Goal: Task Accomplishment & Management: Use online tool/utility

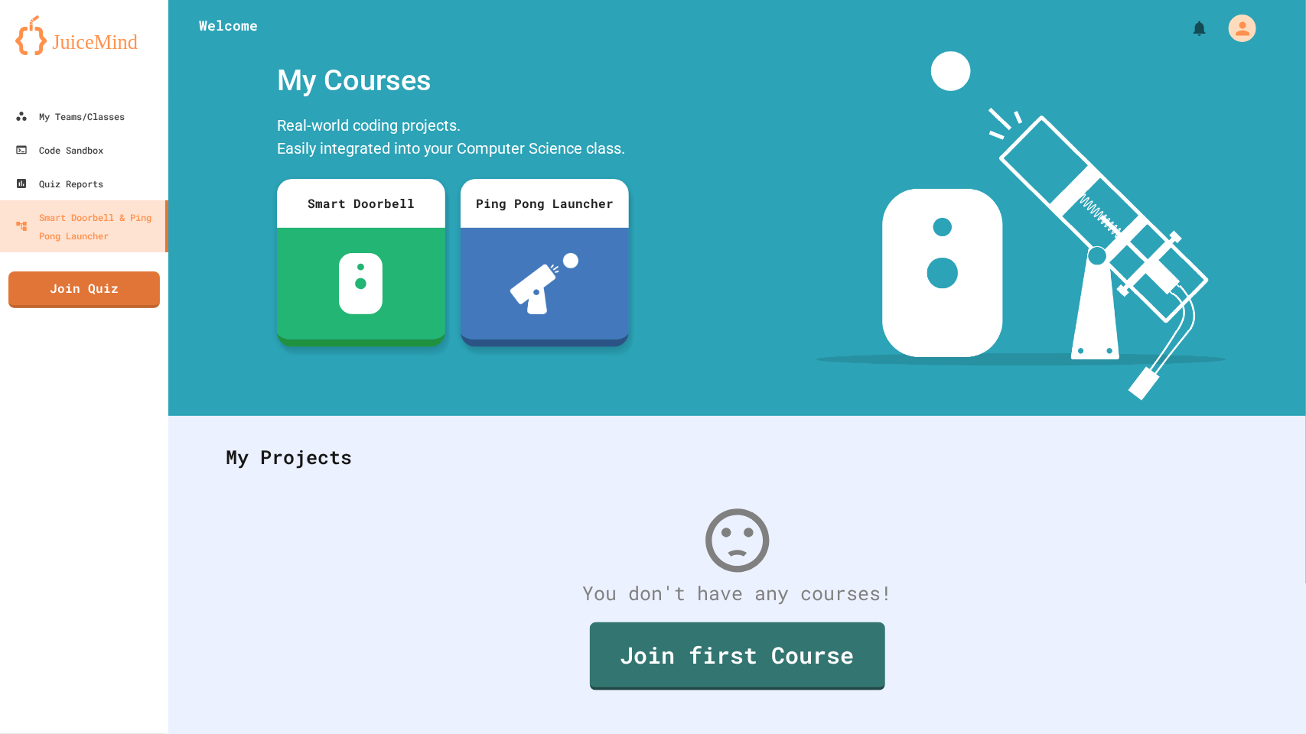
click at [89, 97] on div at bounding box center [84, 84] width 168 height 31
click at [98, 122] on div "My Teams/Classes" at bounding box center [69, 116] width 112 height 19
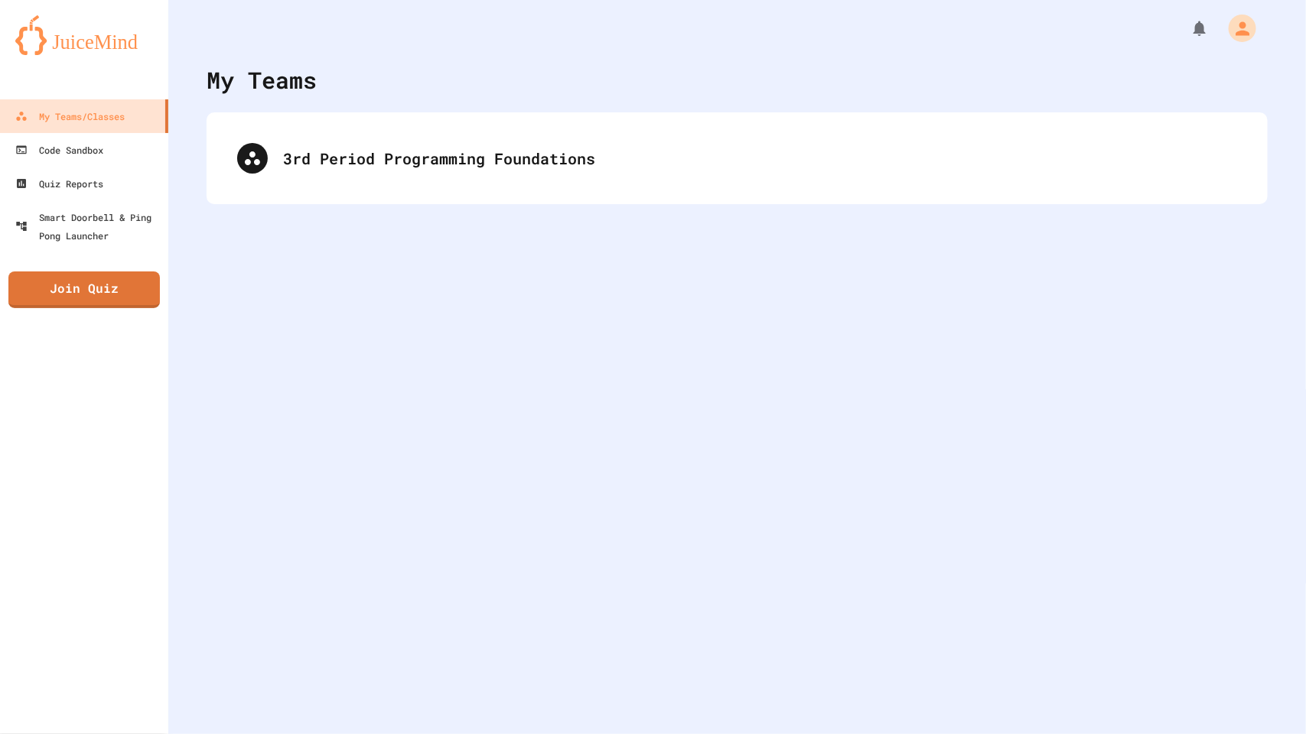
click at [327, 124] on div "3rd Period Programming Foundations" at bounding box center [737, 158] width 1061 height 92
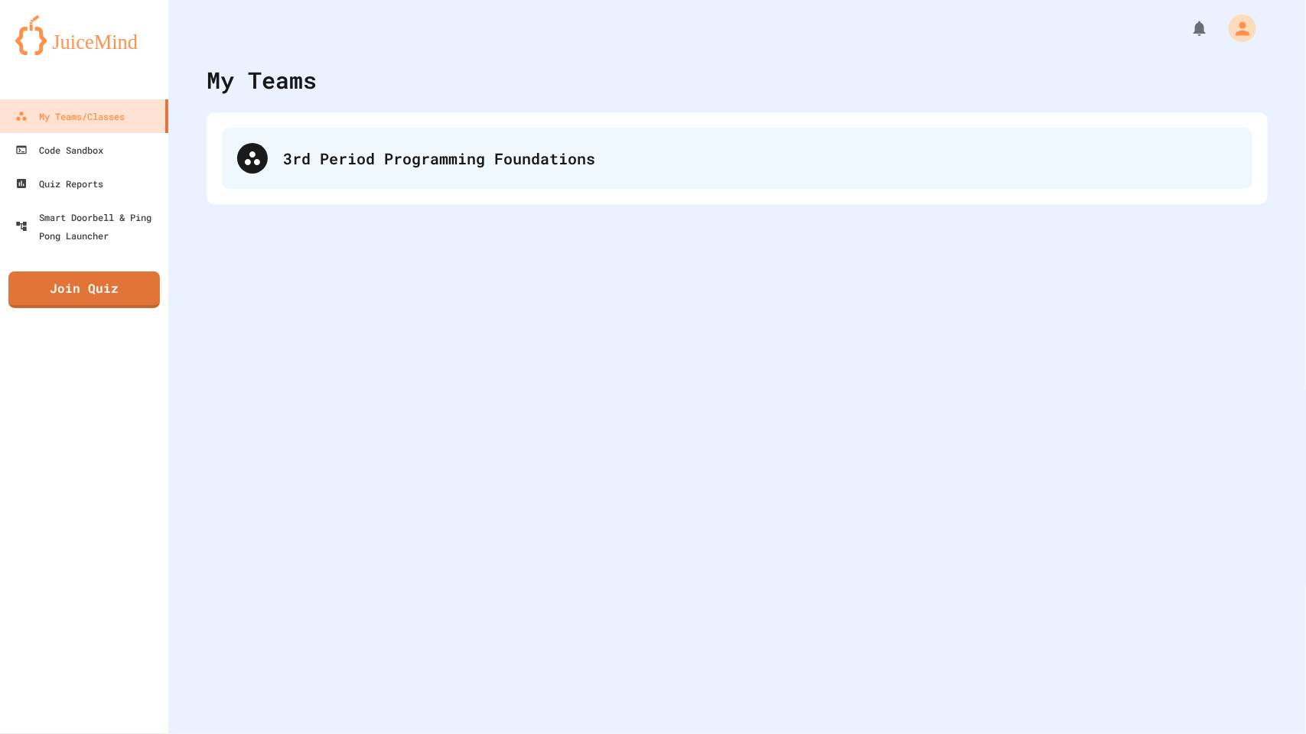
click at [341, 138] on div "3rd Period Programming Foundations" at bounding box center [737, 158] width 1030 height 61
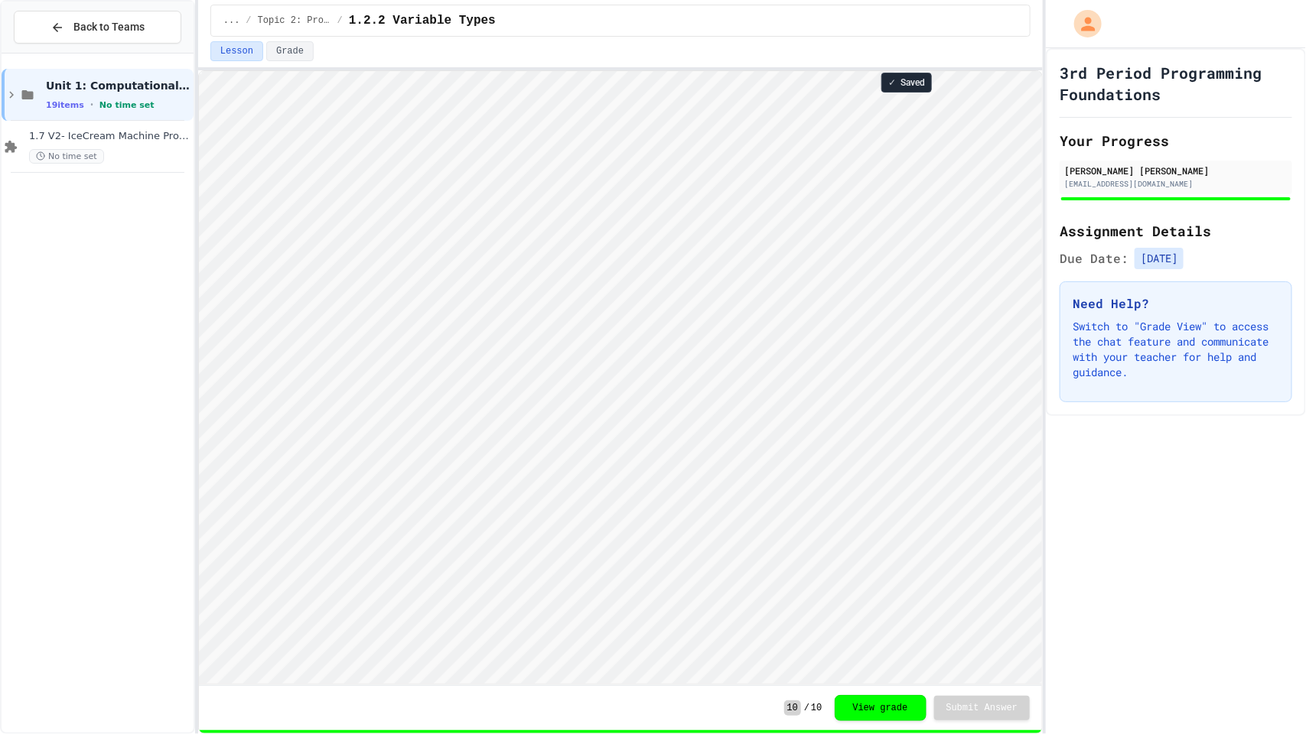
scroll to position [1, 0]
click at [69, 132] on span "1.7 V2- IceCream Machine Project" at bounding box center [109, 136] width 161 height 13
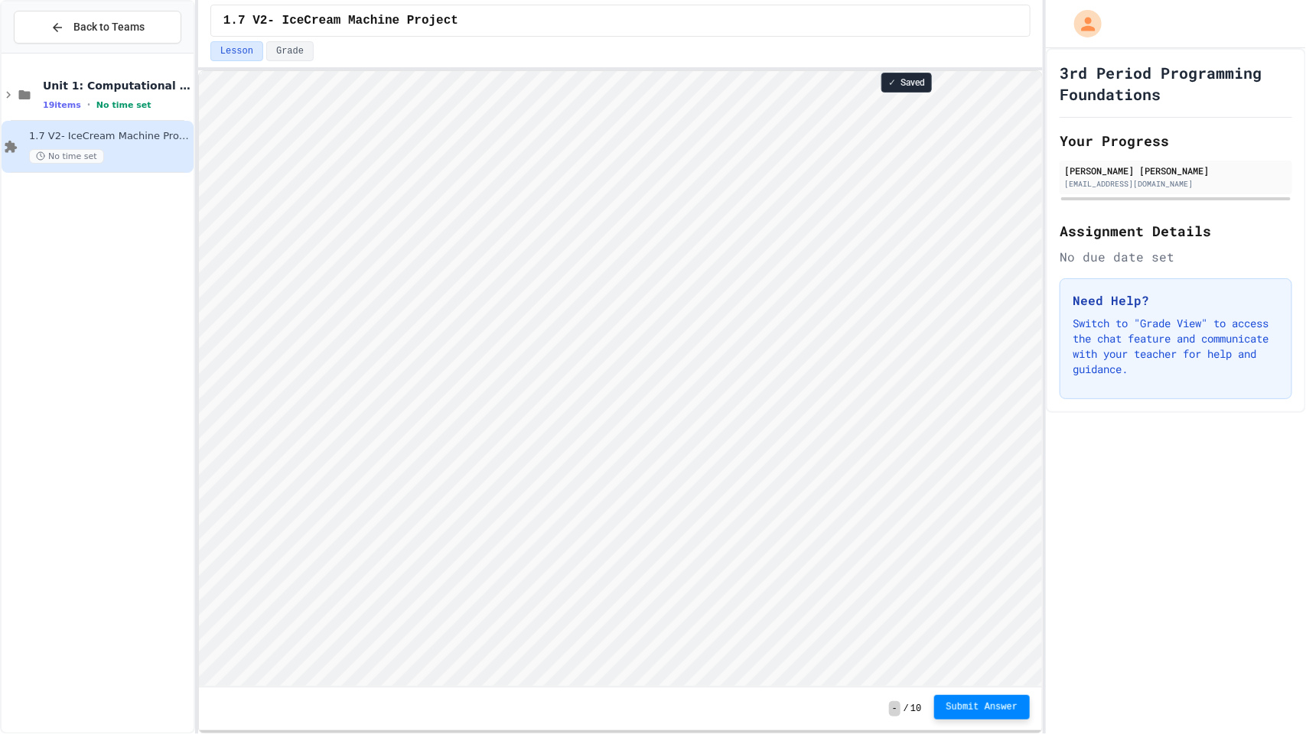
click at [977, 701] on button "Submit Answer" at bounding box center [982, 707] width 96 height 24
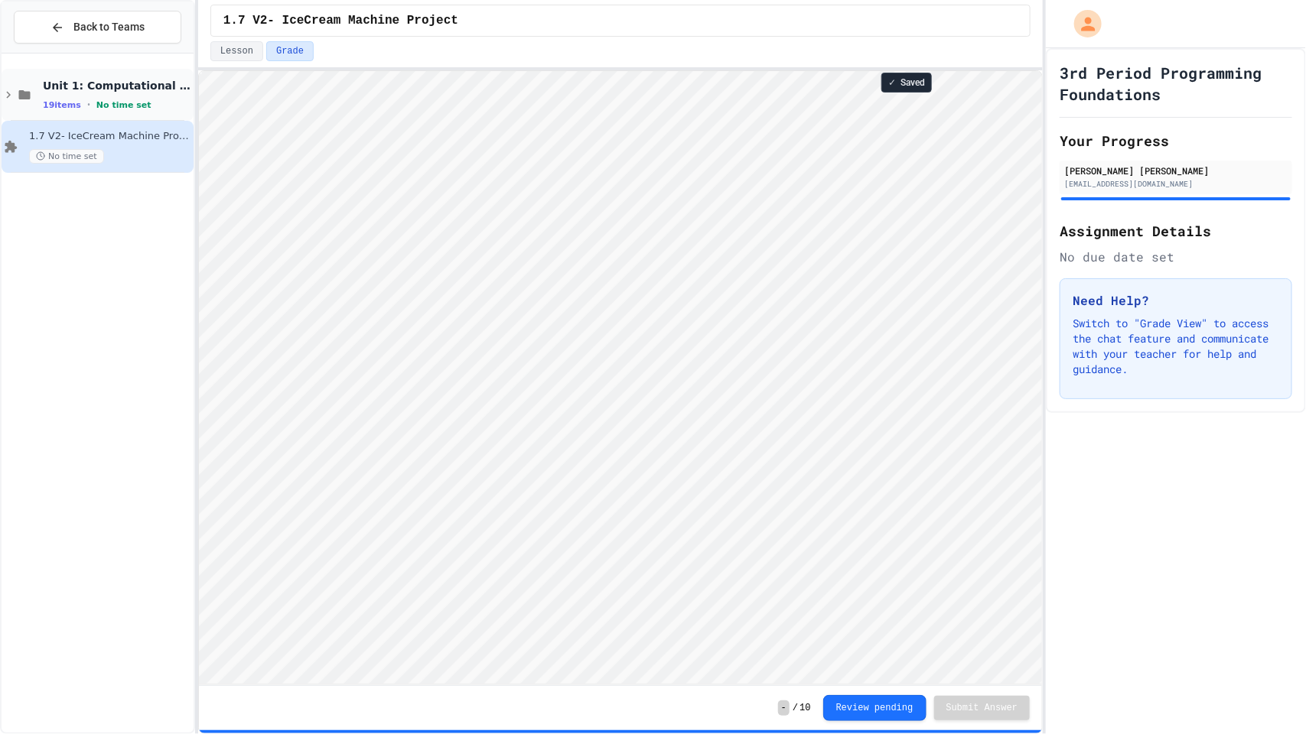
click at [59, 83] on span "Unit 1: Computational Thinking & Problem Solving" at bounding box center [117, 86] width 148 height 14
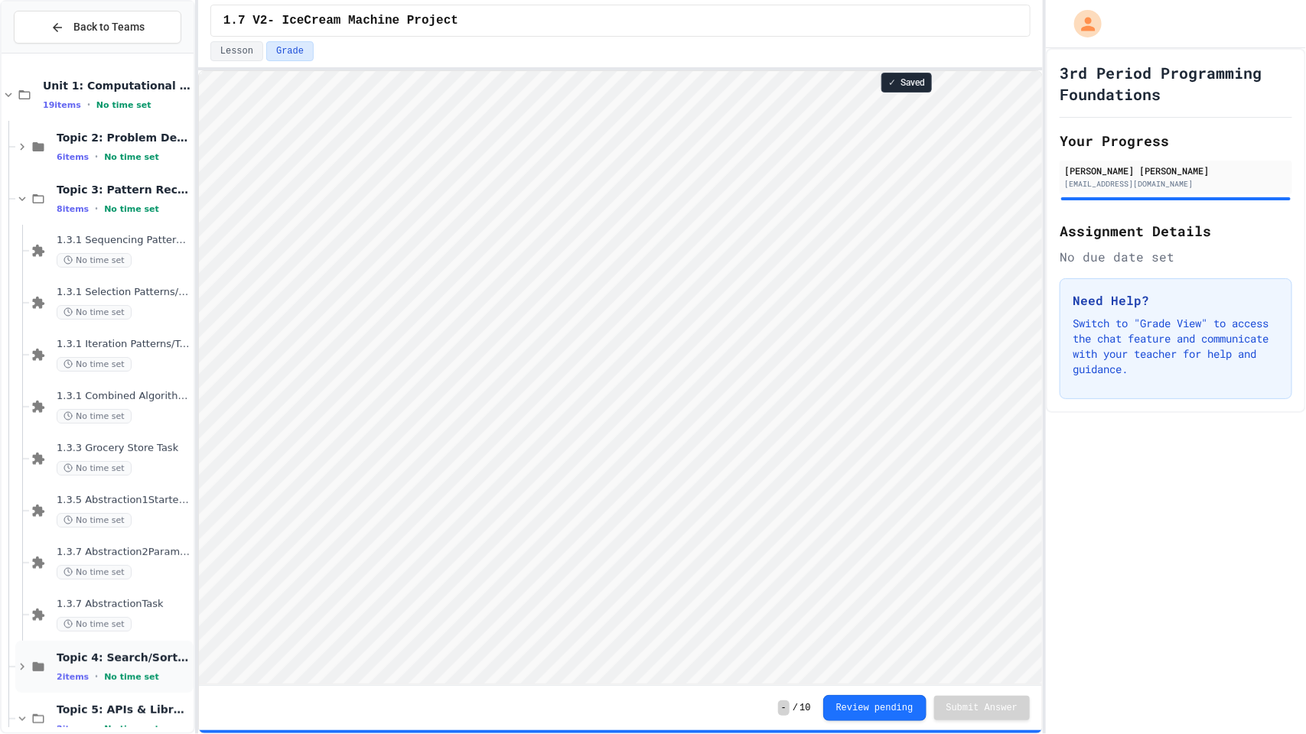
scroll to position [235, 0]
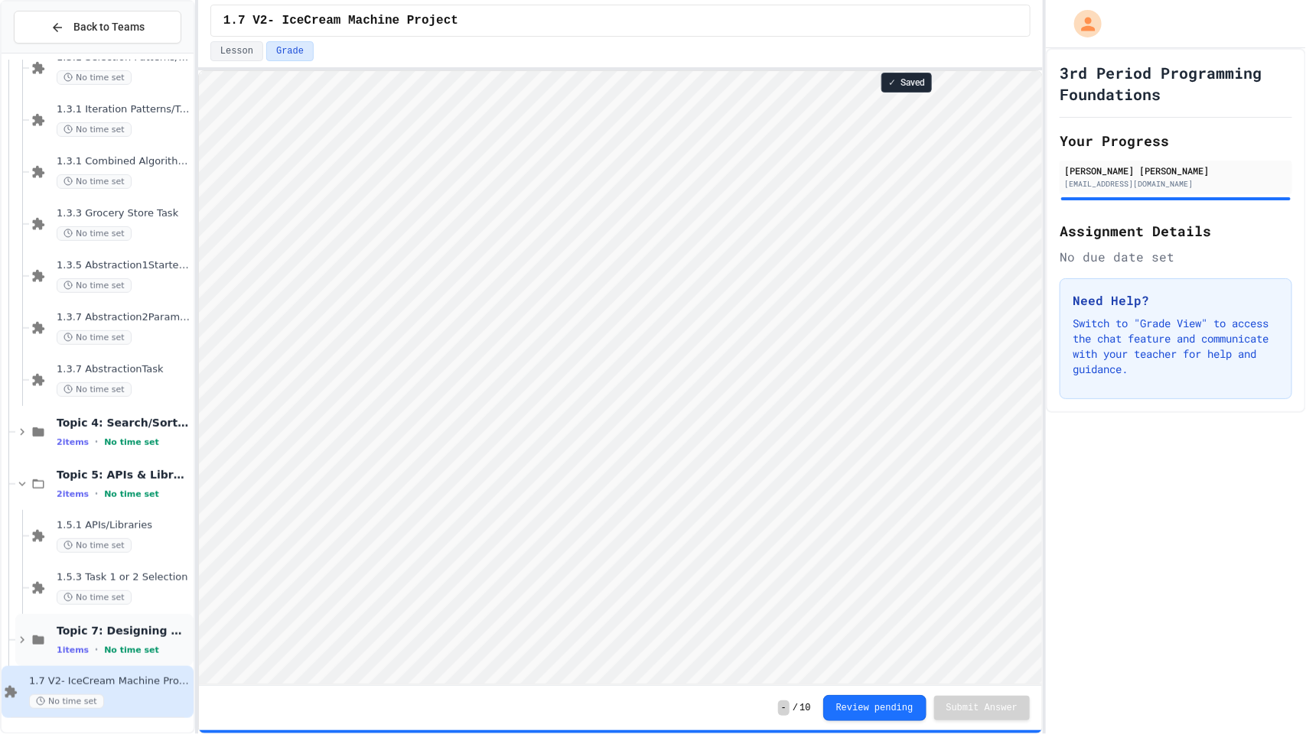
click at [112, 633] on span "Topic 7: Designing & Simulating Solutions" at bounding box center [124, 631] width 134 height 14
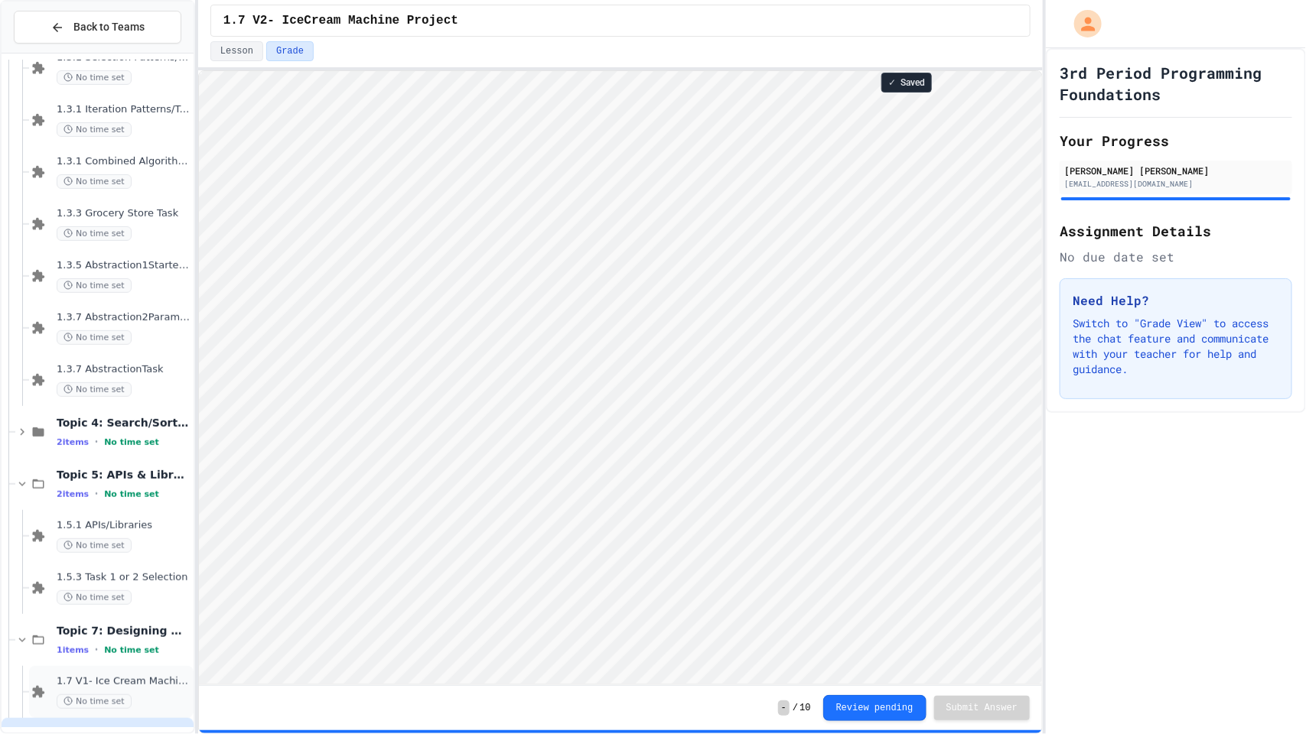
click at [121, 673] on div "1.7 V1- Ice Cream Machine No time set" at bounding box center [111, 692] width 164 height 52
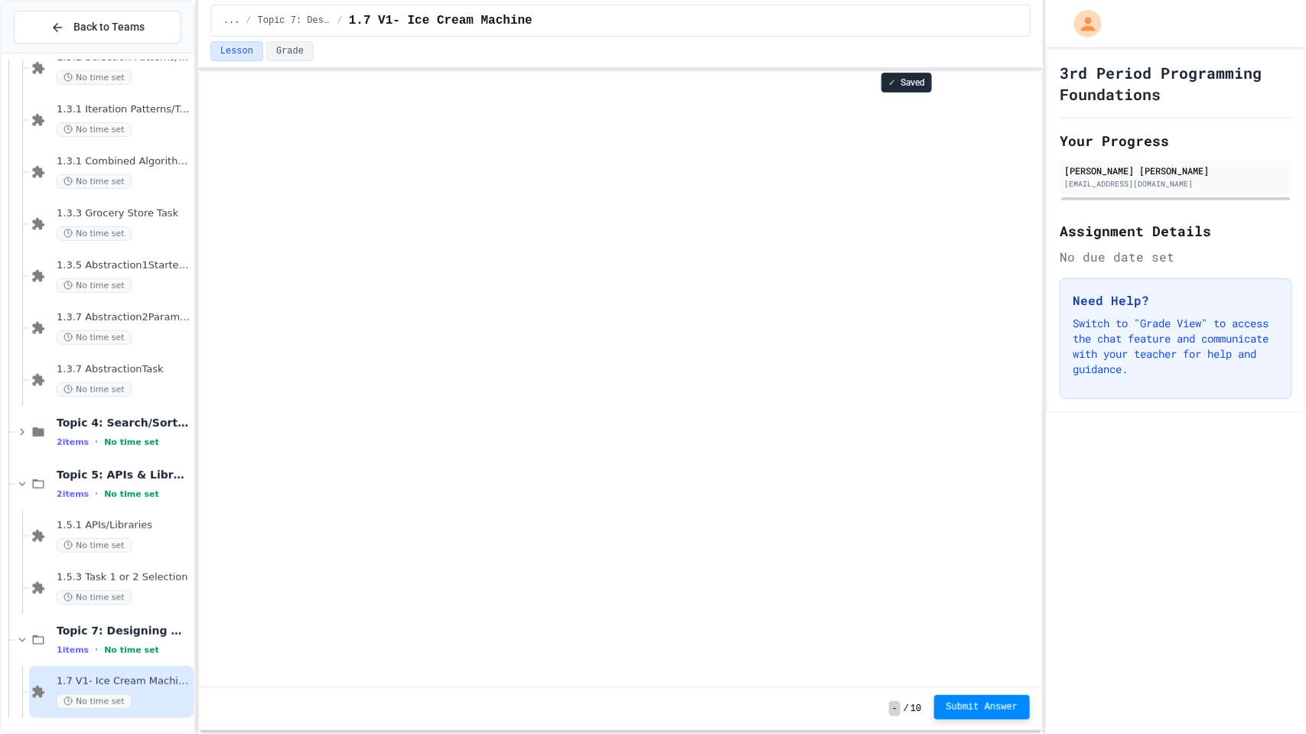
click at [968, 701] on span "Submit Answer" at bounding box center [982, 707] width 72 height 12
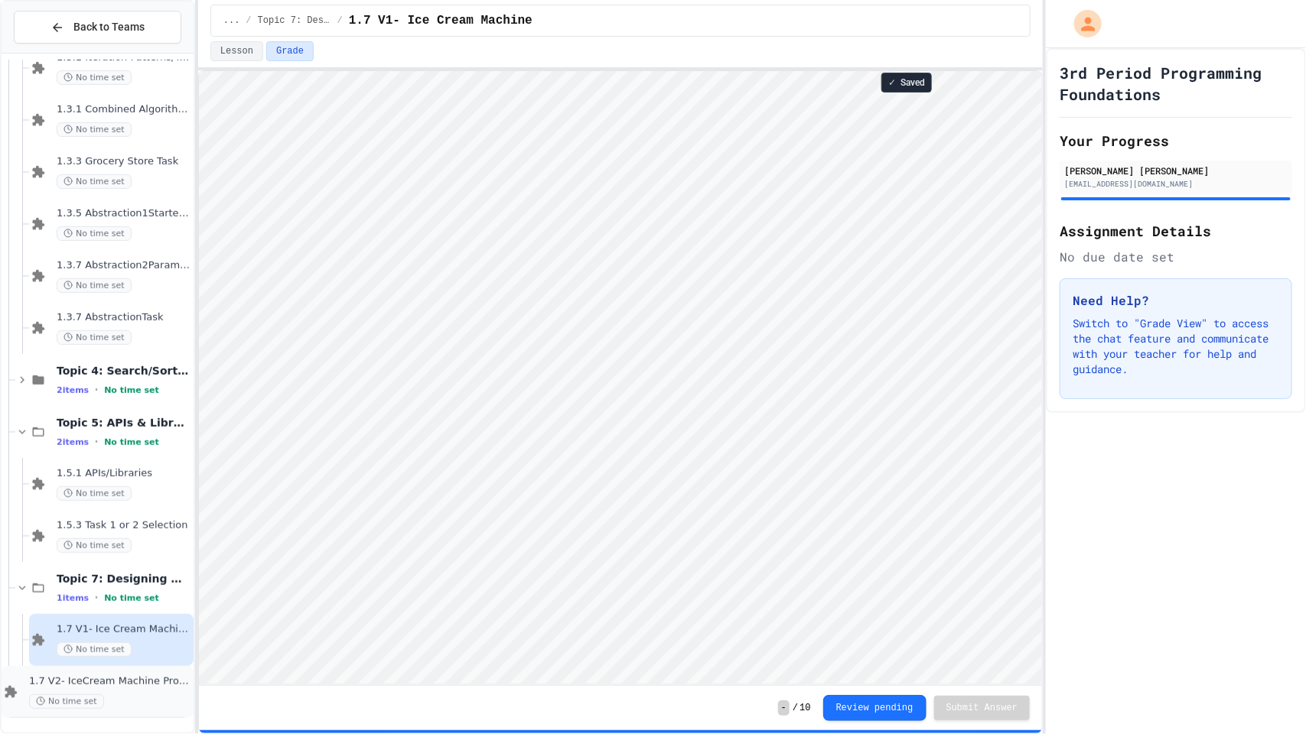
scroll to position [1, 0]
click at [122, 694] on div "No time set" at bounding box center [109, 701] width 161 height 15
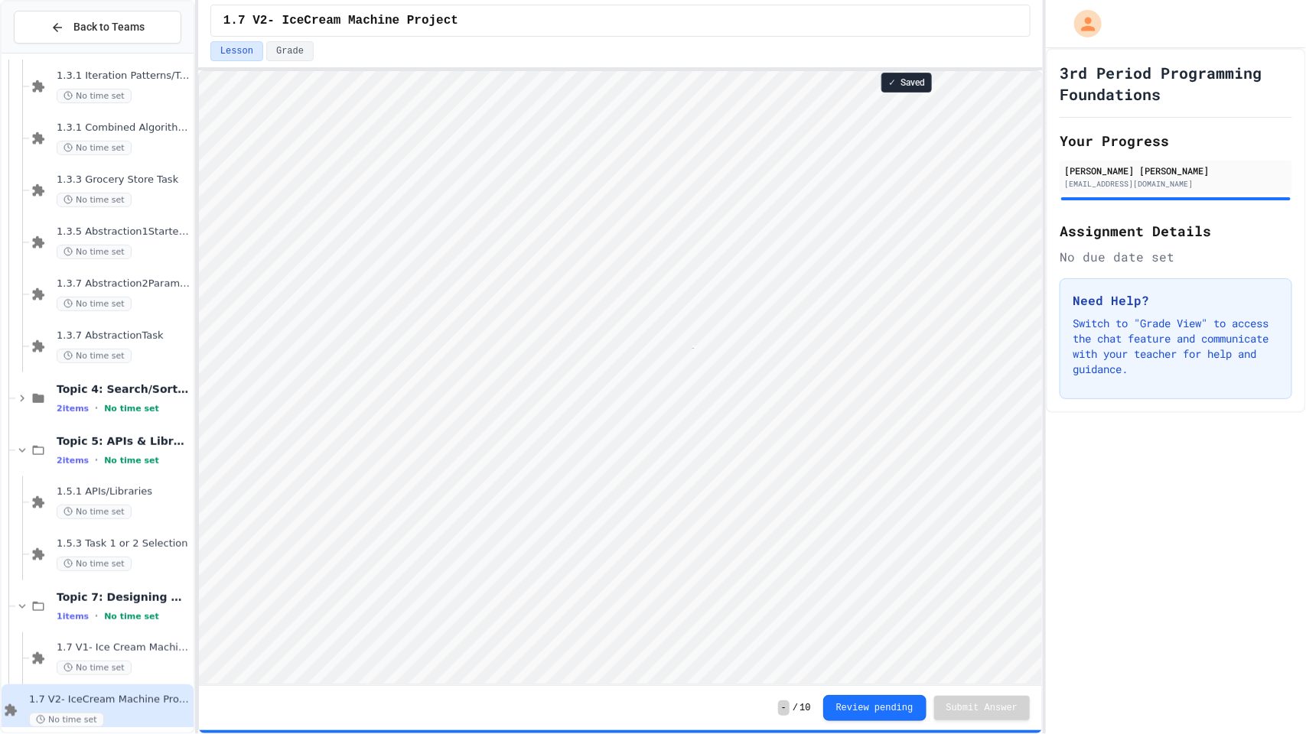
scroll to position [1, 21]
type textarea "****"
type textarea "*"
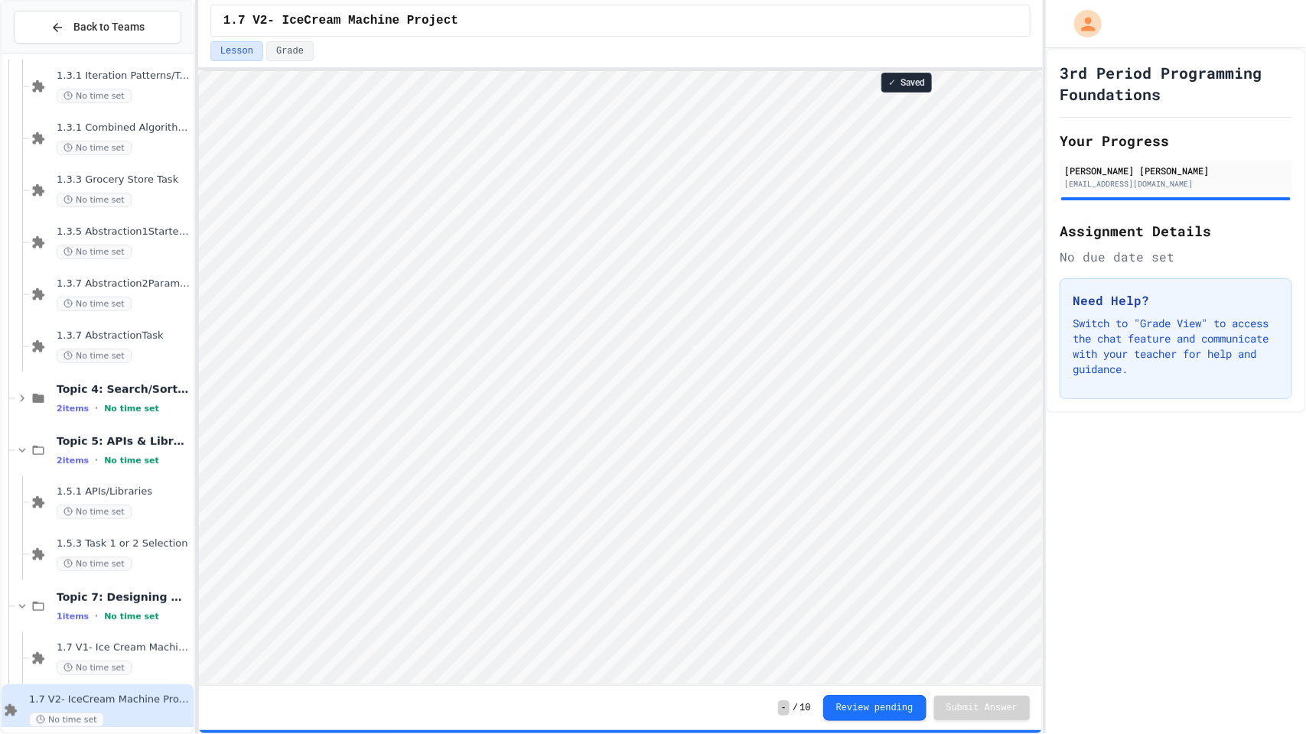
scroll to position [1, 0]
type textarea "*"
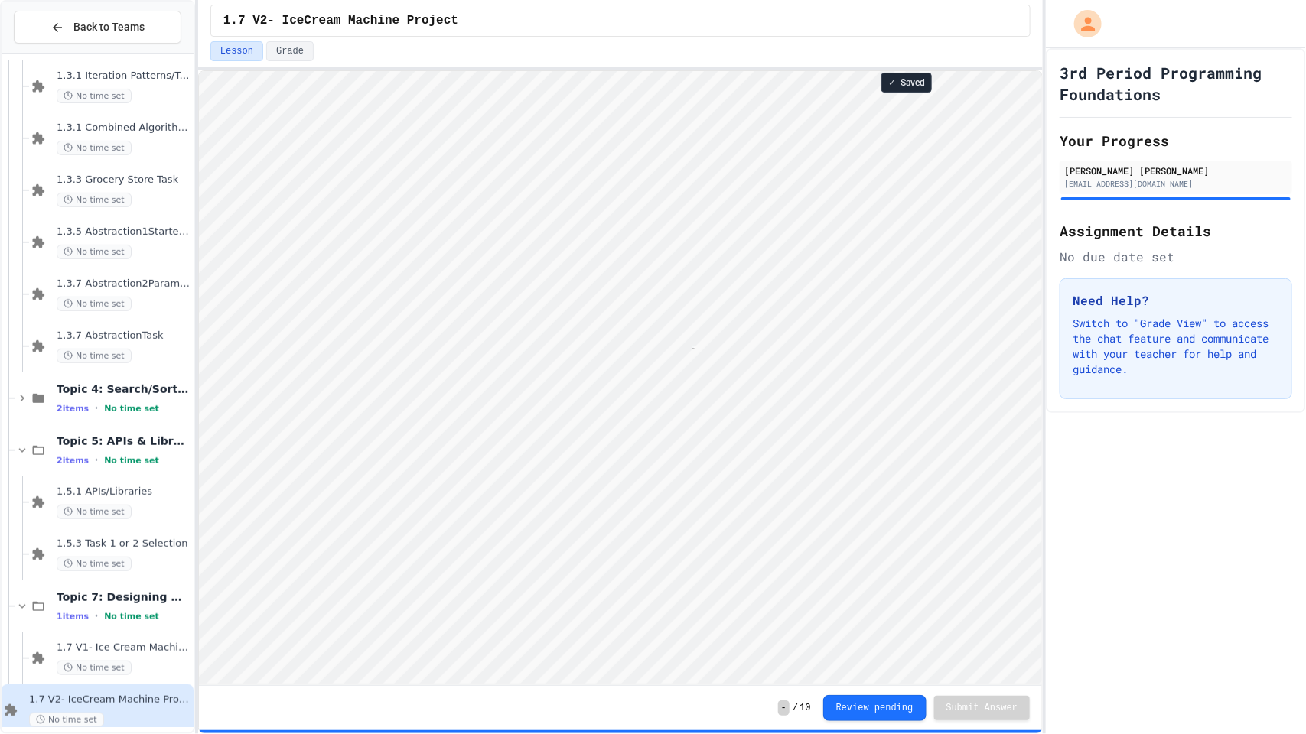
type textarea "***"
type textarea "**********"
type textarea "*"
type textarea "***"
